Goal: Task Accomplishment & Management: Manage account settings

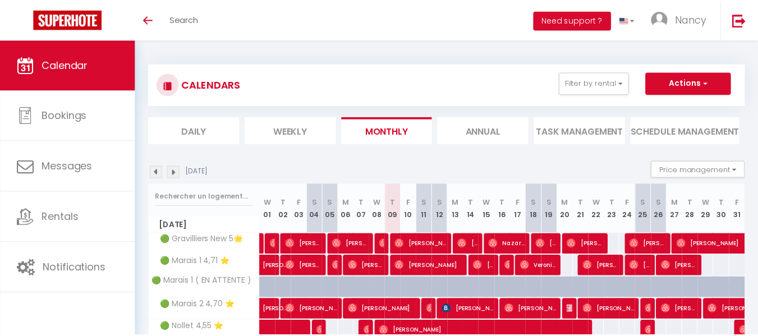
scroll to position [116, 0]
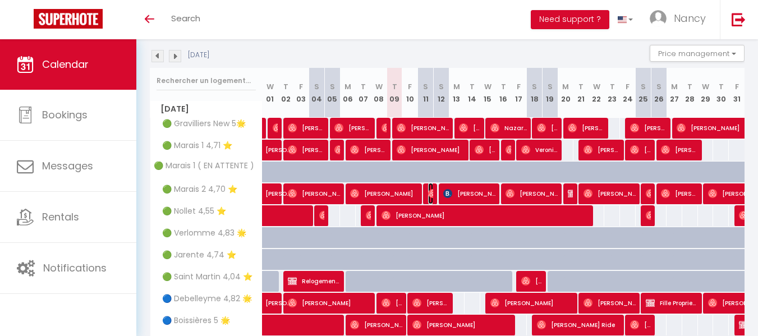
click at [428, 191] on img at bounding box center [432, 193] width 9 height 9
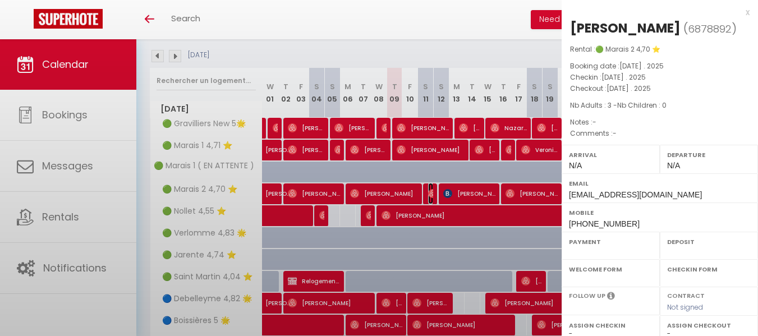
select select "OK"
select select "0"
select select "1"
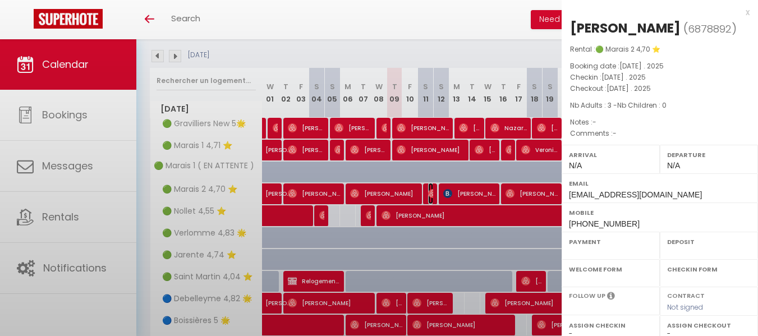
select select
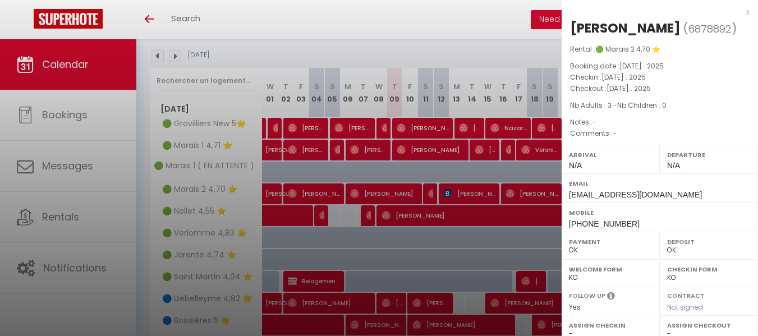
click at [401, 190] on div at bounding box center [379, 168] width 758 height 336
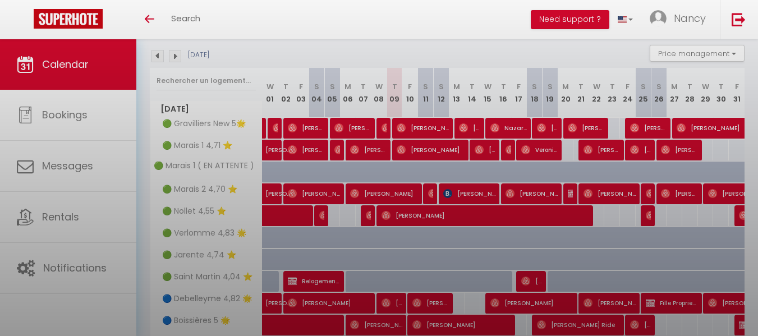
click at [401, 190] on div at bounding box center [379, 168] width 758 height 336
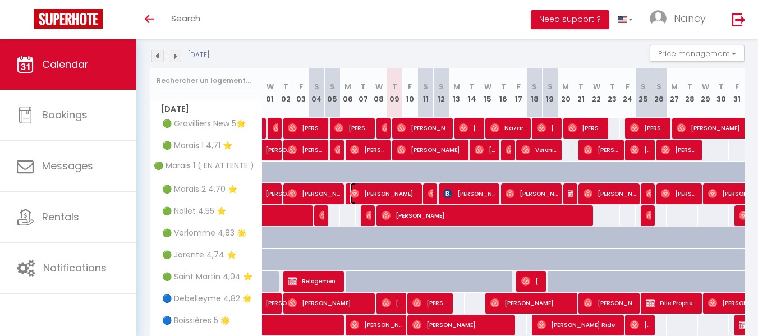
click at [401, 190] on span "[PERSON_NAME]" at bounding box center [384, 193] width 68 height 21
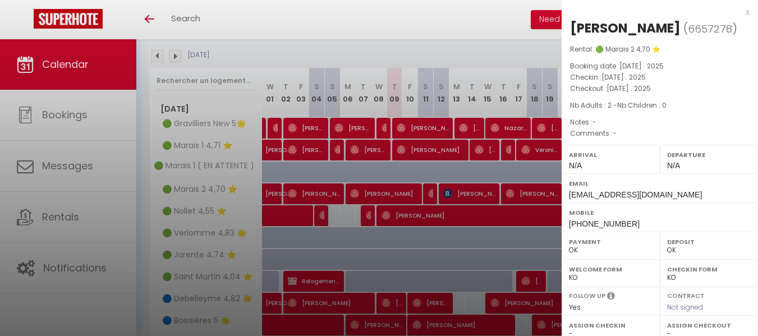
click at [426, 192] on div at bounding box center [379, 168] width 758 height 336
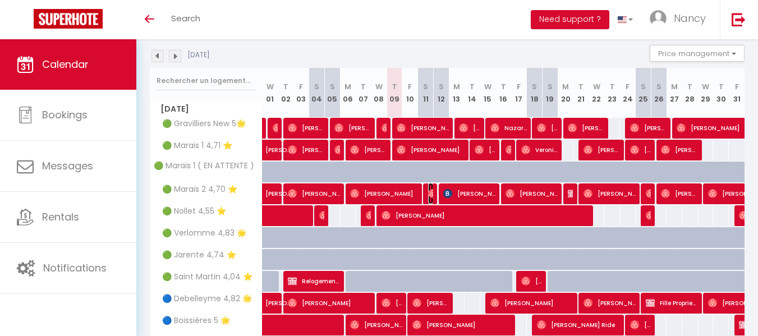
click at [428, 193] on img at bounding box center [432, 193] width 9 height 9
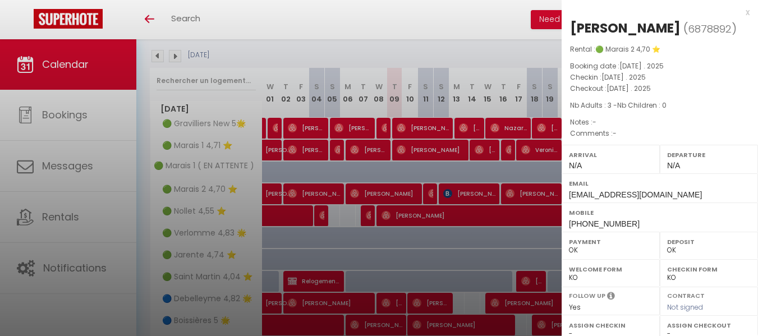
click at [441, 121] on div at bounding box center [379, 168] width 758 height 336
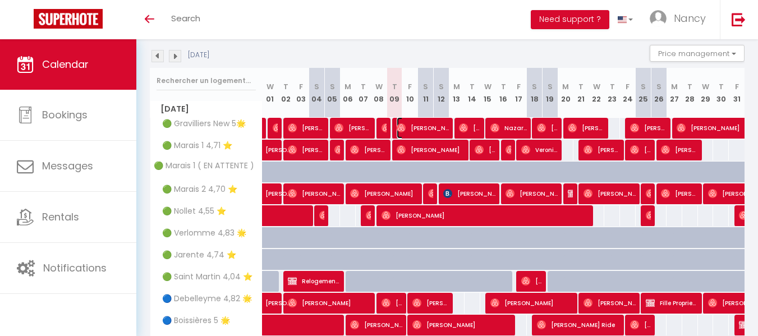
click at [441, 121] on span "[PERSON_NAME]" at bounding box center [422, 127] width 52 height 21
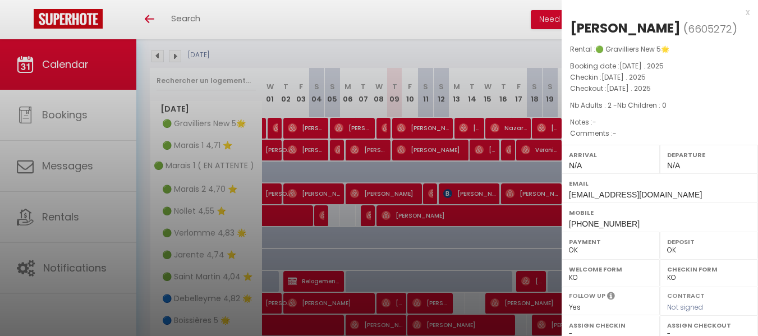
click at [433, 300] on div at bounding box center [379, 168] width 758 height 336
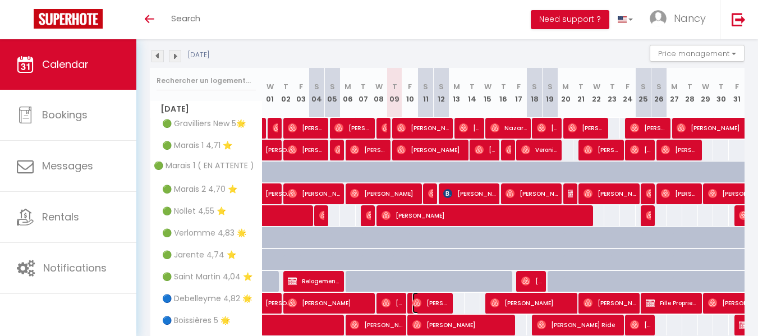
click at [433, 300] on span "[PERSON_NAME]" at bounding box center [430, 302] width 36 height 21
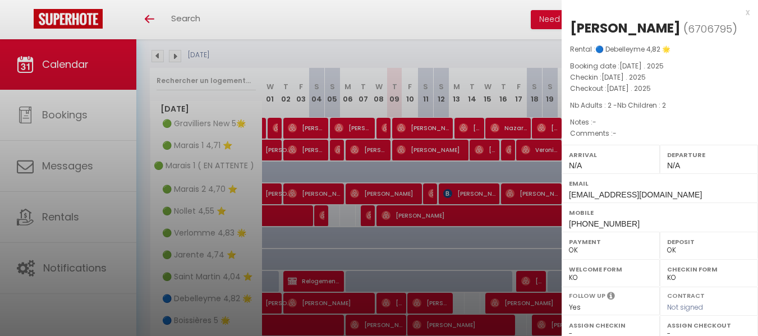
click at [433, 300] on div at bounding box center [379, 168] width 758 height 336
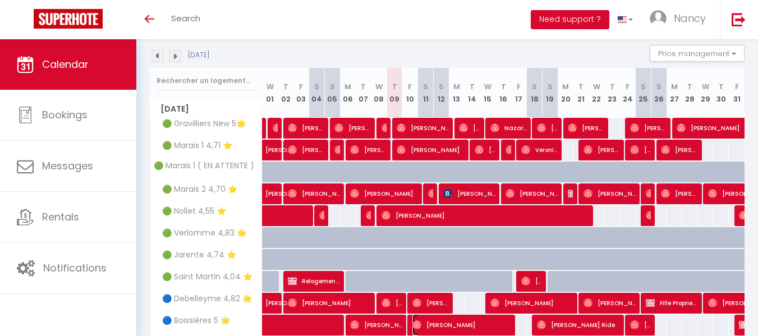
click at [463, 329] on span "[PERSON_NAME]" at bounding box center [461, 324] width 99 height 21
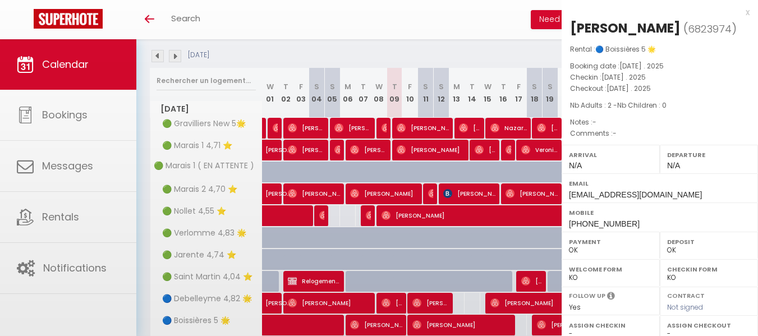
click at [463, 329] on div at bounding box center [379, 168] width 758 height 336
